Goal: Task Accomplishment & Management: Complete application form

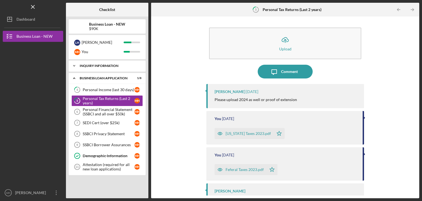
scroll to position [12, 0]
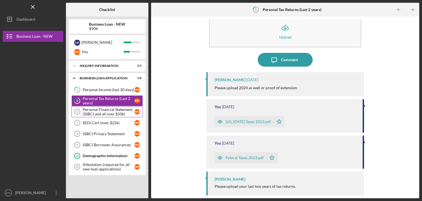
click at [102, 109] on div "Personal Financial Statement (SSBCI and all over $50k)" at bounding box center [109, 111] width 52 height 9
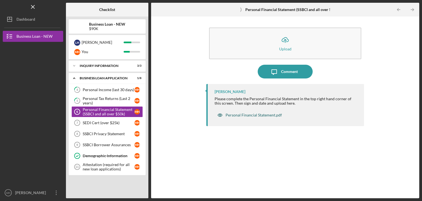
click at [232, 115] on div "Personal Financial Statement.pdf" at bounding box center [254, 115] width 56 height 4
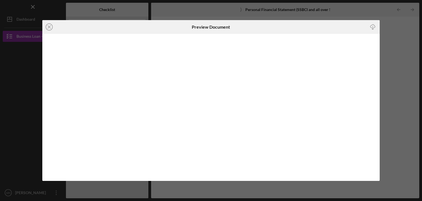
click at [396, 26] on div "Icon/Close Preview Document Icon/Download" at bounding box center [211, 100] width 422 height 201
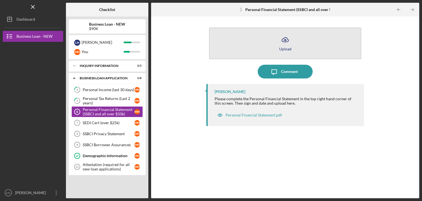
click at [286, 42] on icon "Icon/Upload" at bounding box center [286, 40] width 14 height 14
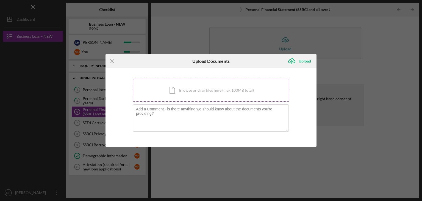
click at [215, 88] on div "Icon/Document Browse or drag files here (max 100MB total) Tap to choose files o…" at bounding box center [211, 90] width 156 height 23
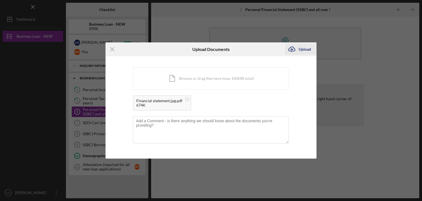
click at [304, 48] on div "Upload" at bounding box center [305, 49] width 12 height 11
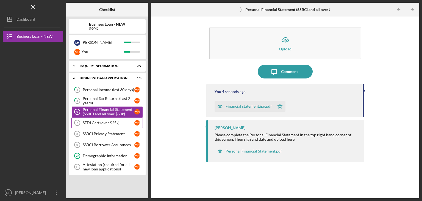
click at [114, 120] on div "SEDI Cert (over $25k)" at bounding box center [109, 122] width 52 height 4
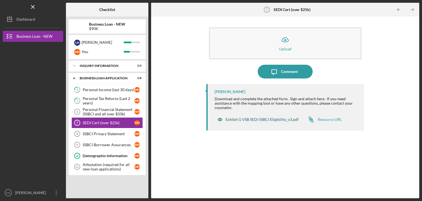
click at [234, 120] on div "Exhibit G VSB SEDI SSBCI Eligibility_v3.pdf" at bounding box center [262, 119] width 73 height 4
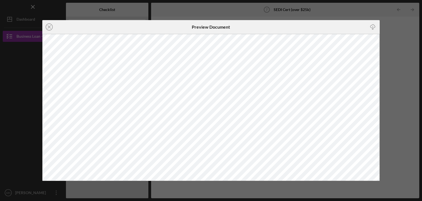
click at [388, 30] on div "Icon/Close Preview Document Icon/Download" at bounding box center [211, 100] width 422 height 201
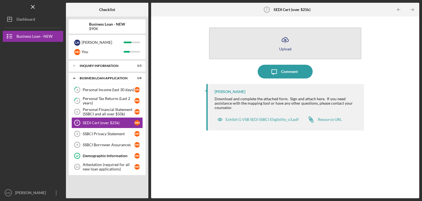
click at [285, 44] on icon "Icon/Upload" at bounding box center [286, 40] width 14 height 14
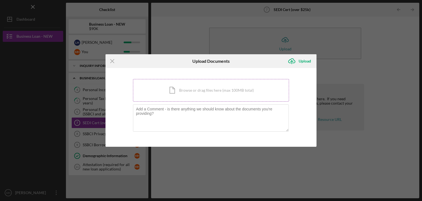
click at [207, 92] on div "Icon/Document Browse or drag files here (max 100MB total) Tap to choose files o…" at bounding box center [211, 90] width 156 height 23
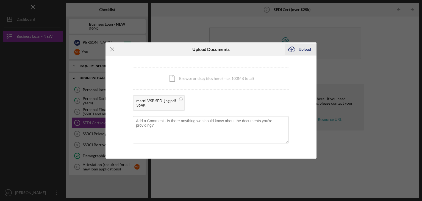
click at [306, 49] on div "Upload" at bounding box center [305, 49] width 12 height 11
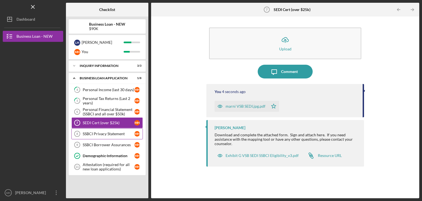
click at [120, 133] on div "SSBCI Privacy Statement" at bounding box center [109, 133] width 52 height 4
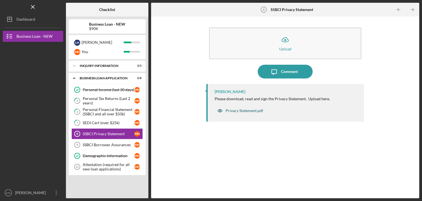
click at [243, 108] on div "Privacy Statement.pdf" at bounding box center [245, 110] width 38 height 4
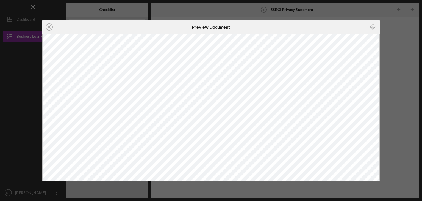
click at [402, 29] on div "Icon/Close Preview Document Icon/Download" at bounding box center [211, 100] width 422 height 201
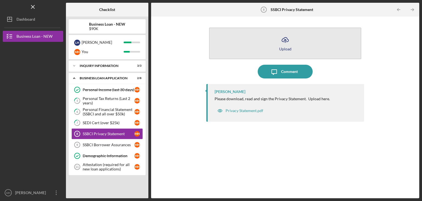
click at [282, 42] on icon "Icon/Upload" at bounding box center [286, 40] width 14 height 14
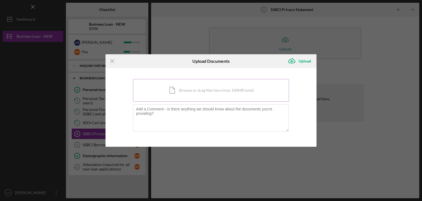
click at [213, 92] on div "Icon/Document Browse or drag files here (max 100MB total) Tap to choose files o…" at bounding box center [211, 90] width 156 height 23
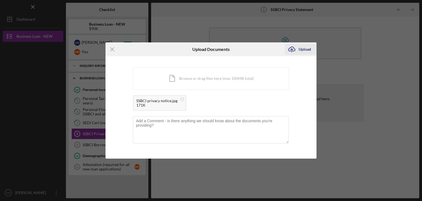
click at [307, 49] on div "Upload" at bounding box center [305, 49] width 12 height 11
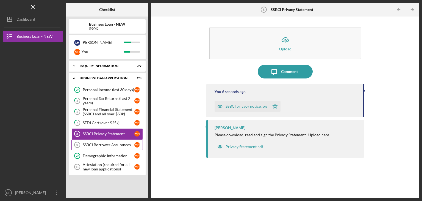
click at [127, 144] on div "SSBCI Borrower Assurances" at bounding box center [109, 144] width 52 height 4
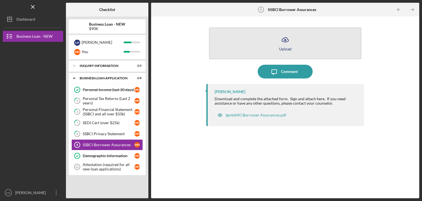
click at [286, 40] on icon "Icon/Upload" at bounding box center [286, 40] width 14 height 14
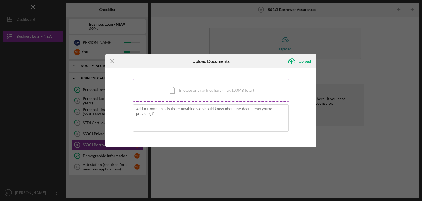
click at [227, 89] on div "Icon/Document Browse or drag files here (max 100MB total) Tap to choose files o…" at bounding box center [211, 90] width 156 height 23
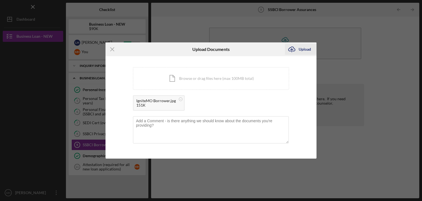
click at [304, 49] on div "Upload" at bounding box center [305, 49] width 12 height 11
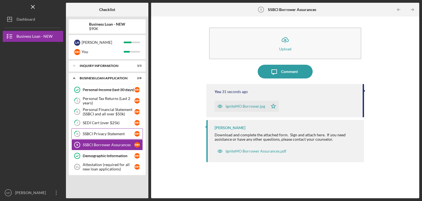
click at [108, 132] on div "SSBCI Privacy Statement" at bounding box center [109, 133] width 52 height 4
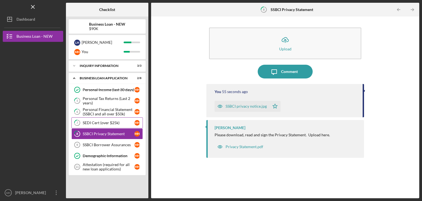
click at [108, 122] on div "SEDI Cert (over $25k)" at bounding box center [109, 122] width 52 height 4
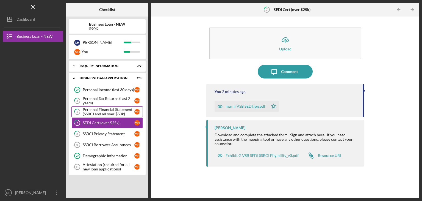
click at [108, 111] on div "Personal Financial Statement (SSBCI and all over $50k)" at bounding box center [109, 111] width 52 height 9
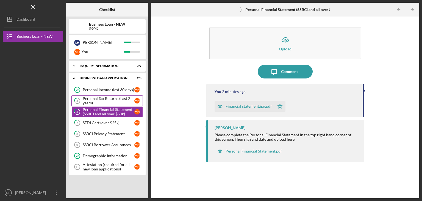
click at [108, 99] on div "Personal Tax Returns (Last 2 years)" at bounding box center [109, 100] width 52 height 9
